Goal: Task Accomplishment & Management: Manage account settings

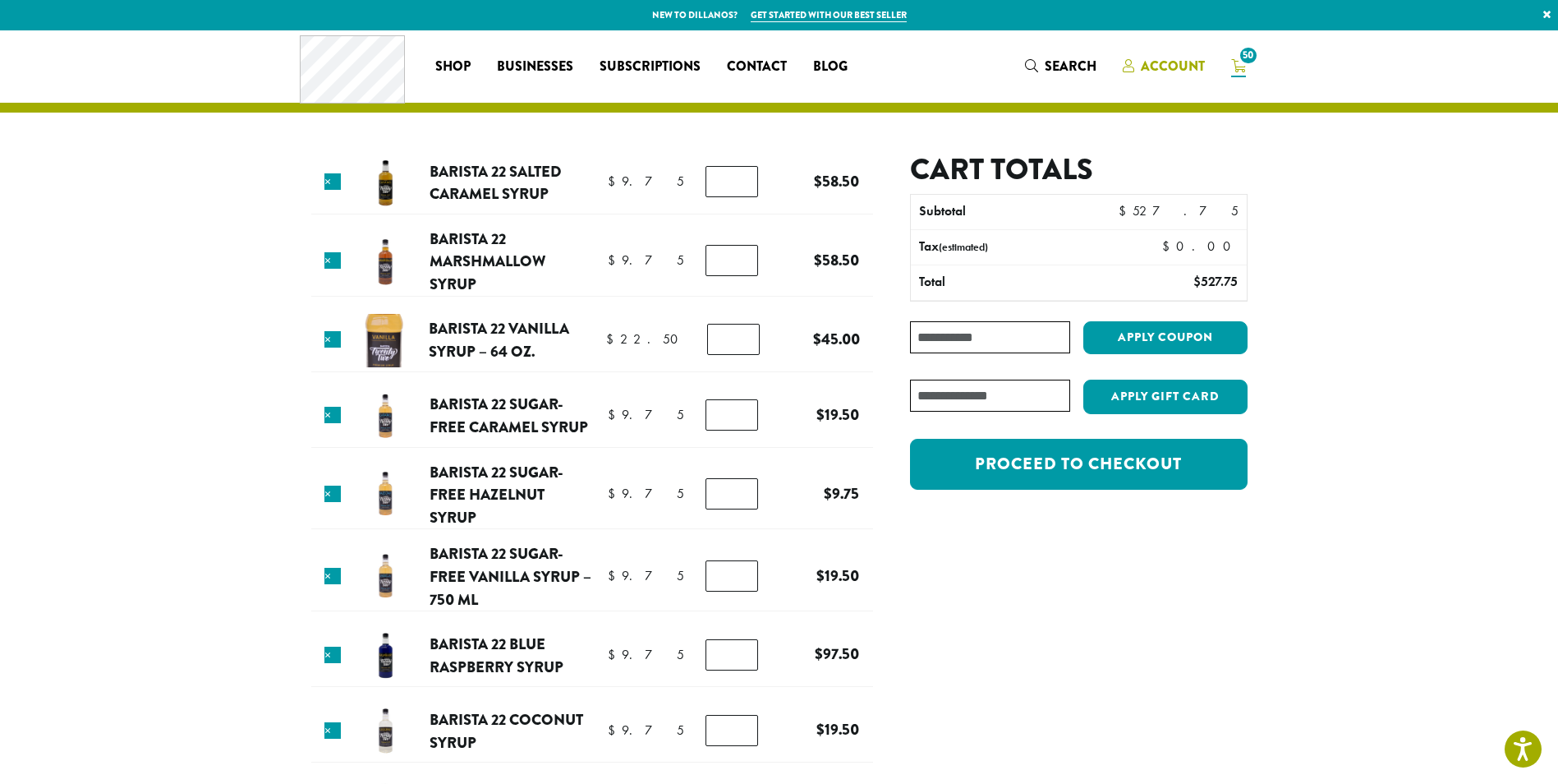
click at [1189, 65] on span "Account" at bounding box center [1173, 66] width 64 height 19
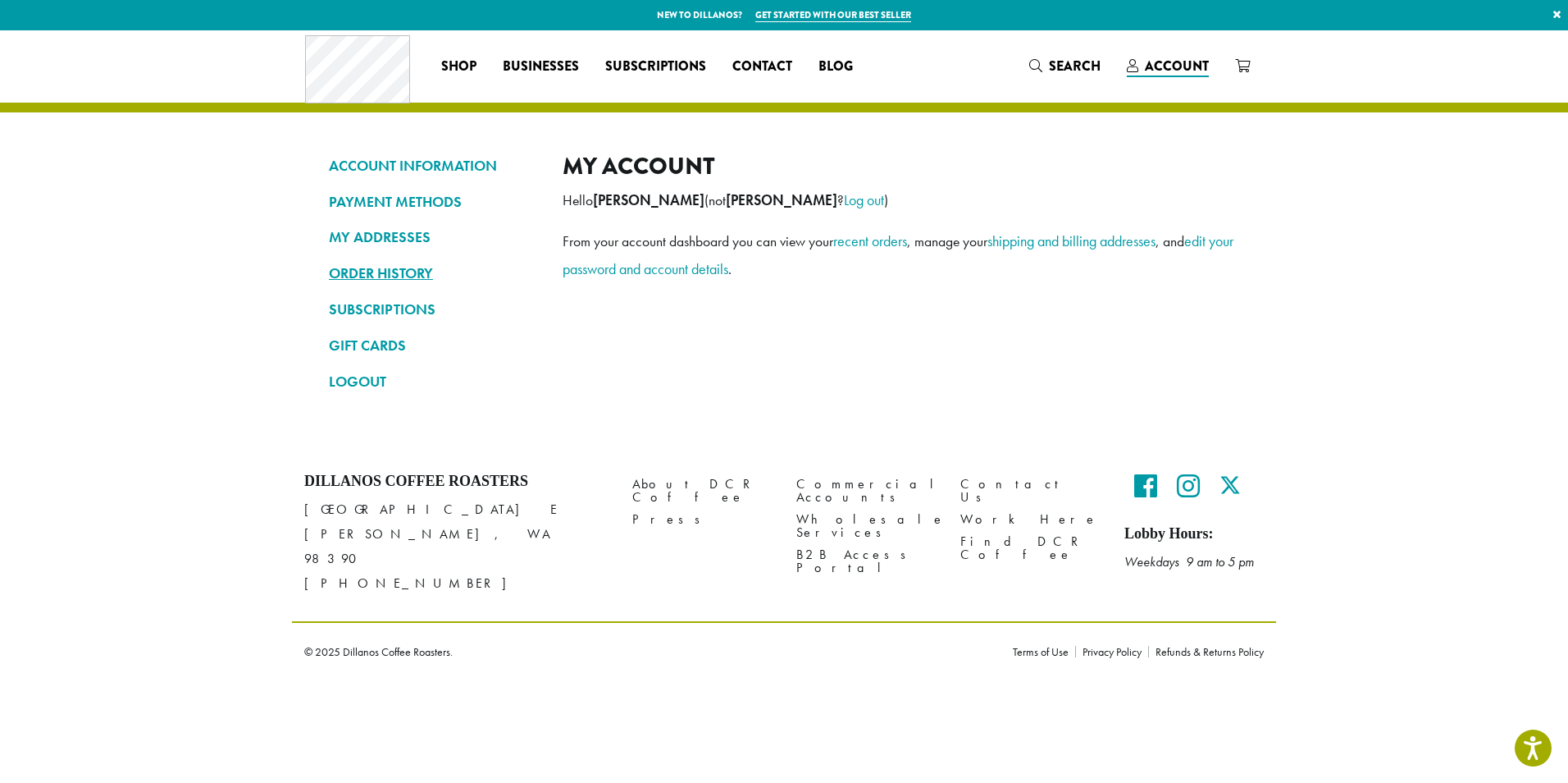
click at [377, 277] on link "ORDER HISTORY" at bounding box center [433, 273] width 209 height 28
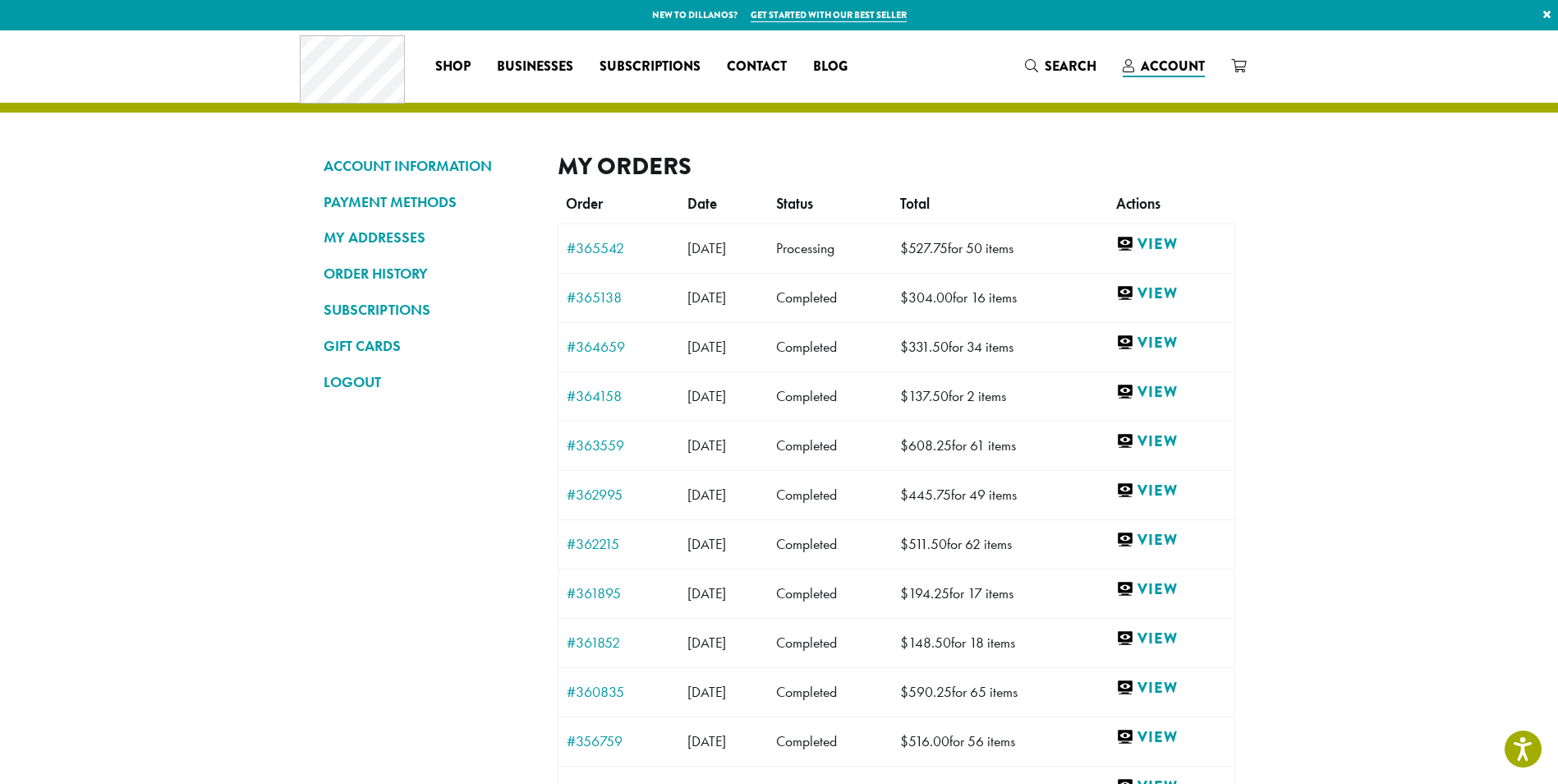
drag, startPoint x: 923, startPoint y: 275, endPoint x: 1046, endPoint y: 284, distance: 123.3
click at [1046, 284] on tr "#365138 August 25, 2025 08-25-2025 Completed $ 304.00 for 16 items View" at bounding box center [896, 297] width 677 height 49
click at [1288, 262] on section "ACCOUNT INFORMATION PAYMENT METHODS MY ADDRESSES ORDER HISTORY SUBSCRIPTIONS GI…" at bounding box center [779, 456] width 1558 height 852
